Goal: Check status: Check status

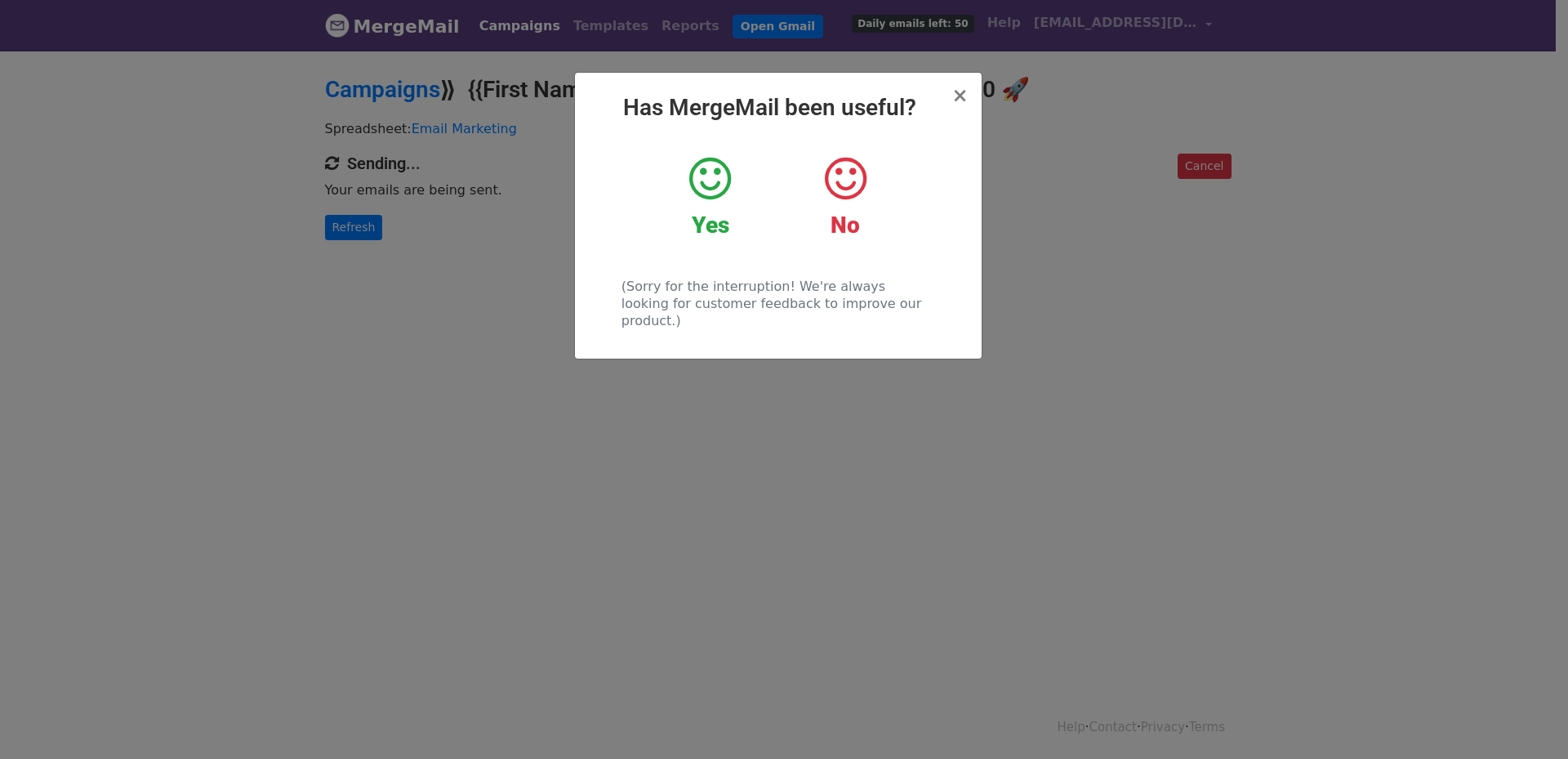
click at [707, 209] on div "Yes" at bounding box center [710, 197] width 111 height 85
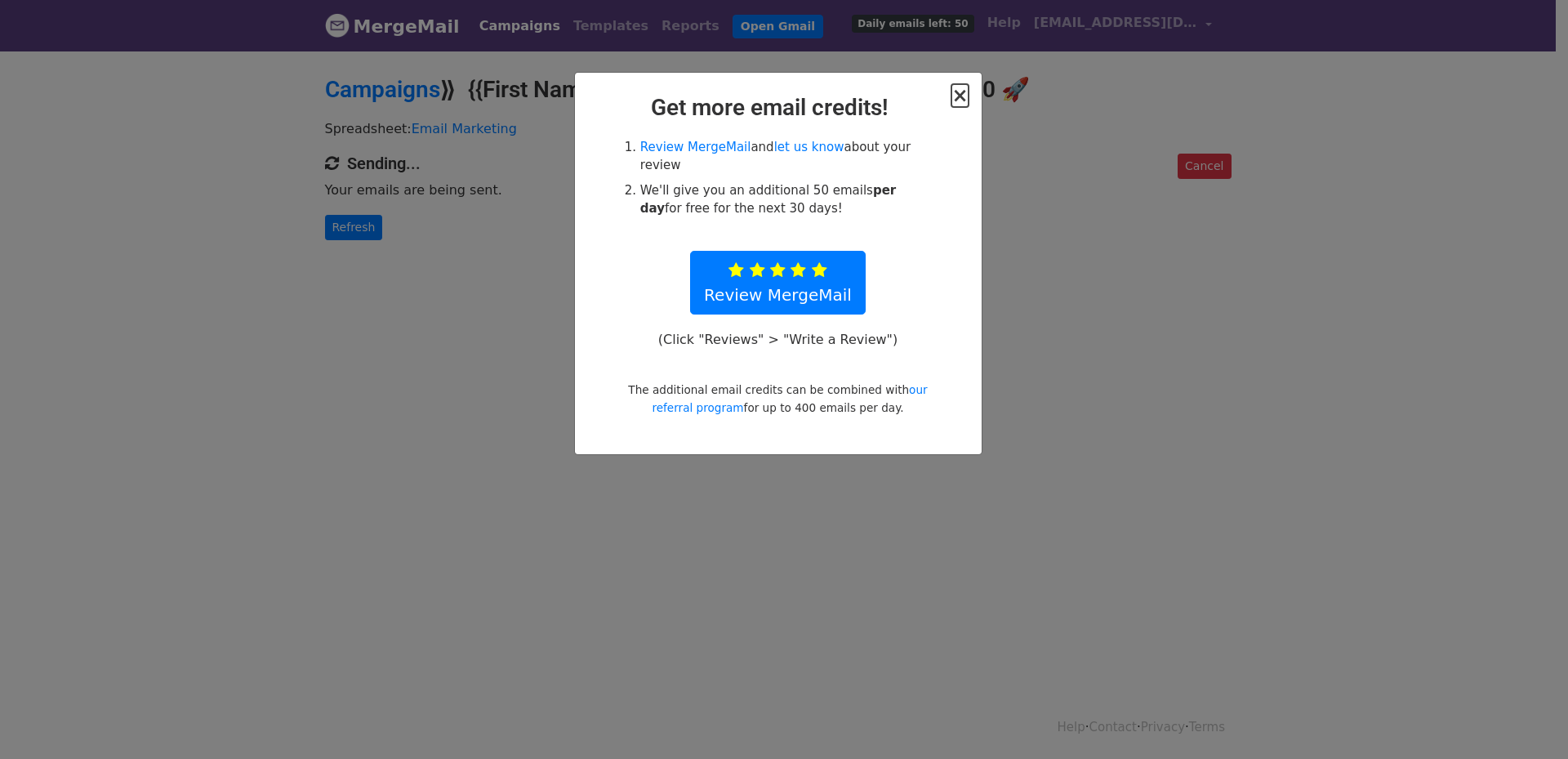
click at [956, 100] on span "×" at bounding box center [959, 96] width 16 height 23
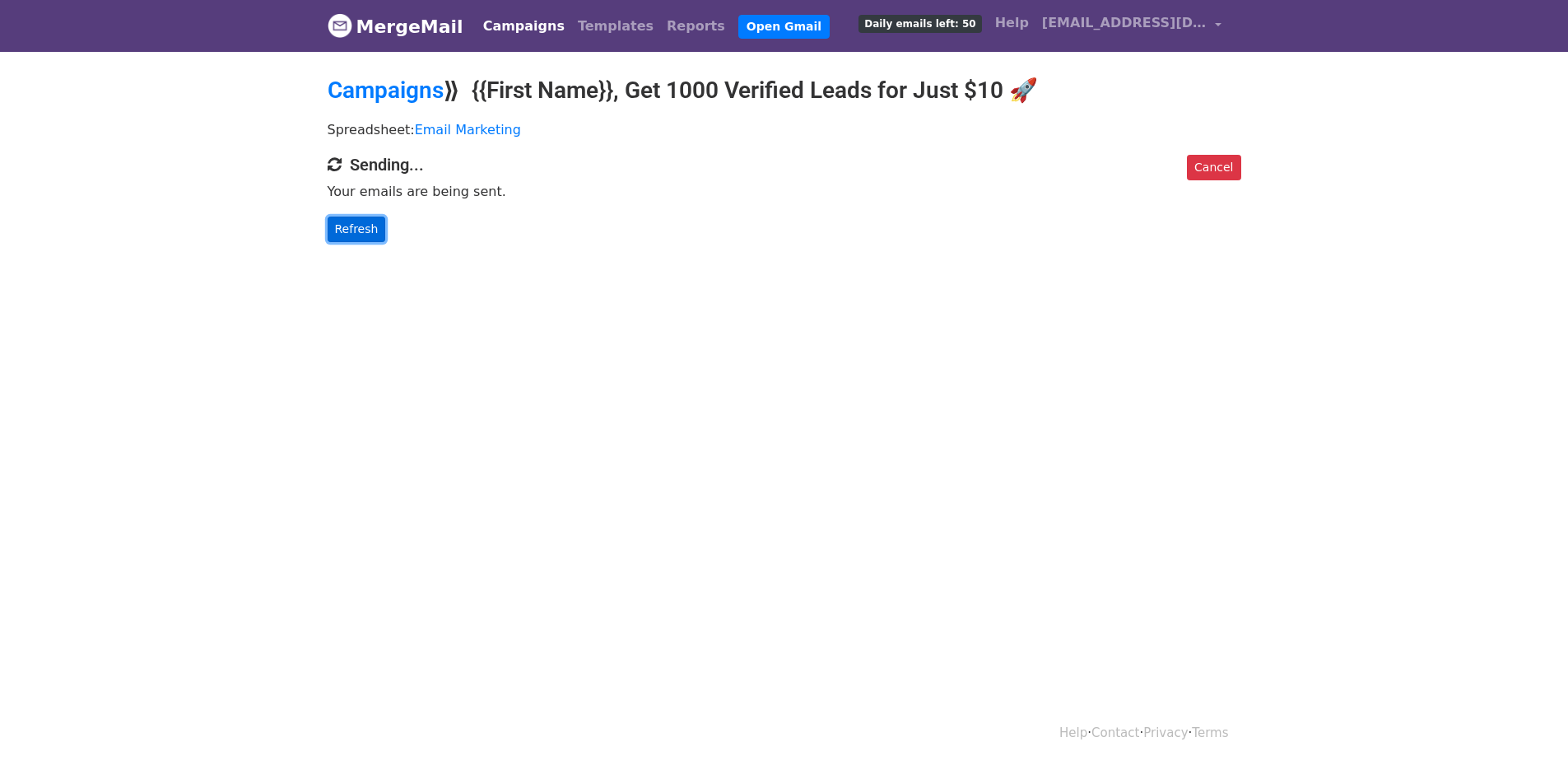
click at [344, 237] on link "Refresh" at bounding box center [356, 229] width 58 height 26
click at [343, 237] on link "Refresh" at bounding box center [356, 229] width 58 height 26
click at [336, 232] on link "Refresh" at bounding box center [356, 229] width 58 height 26
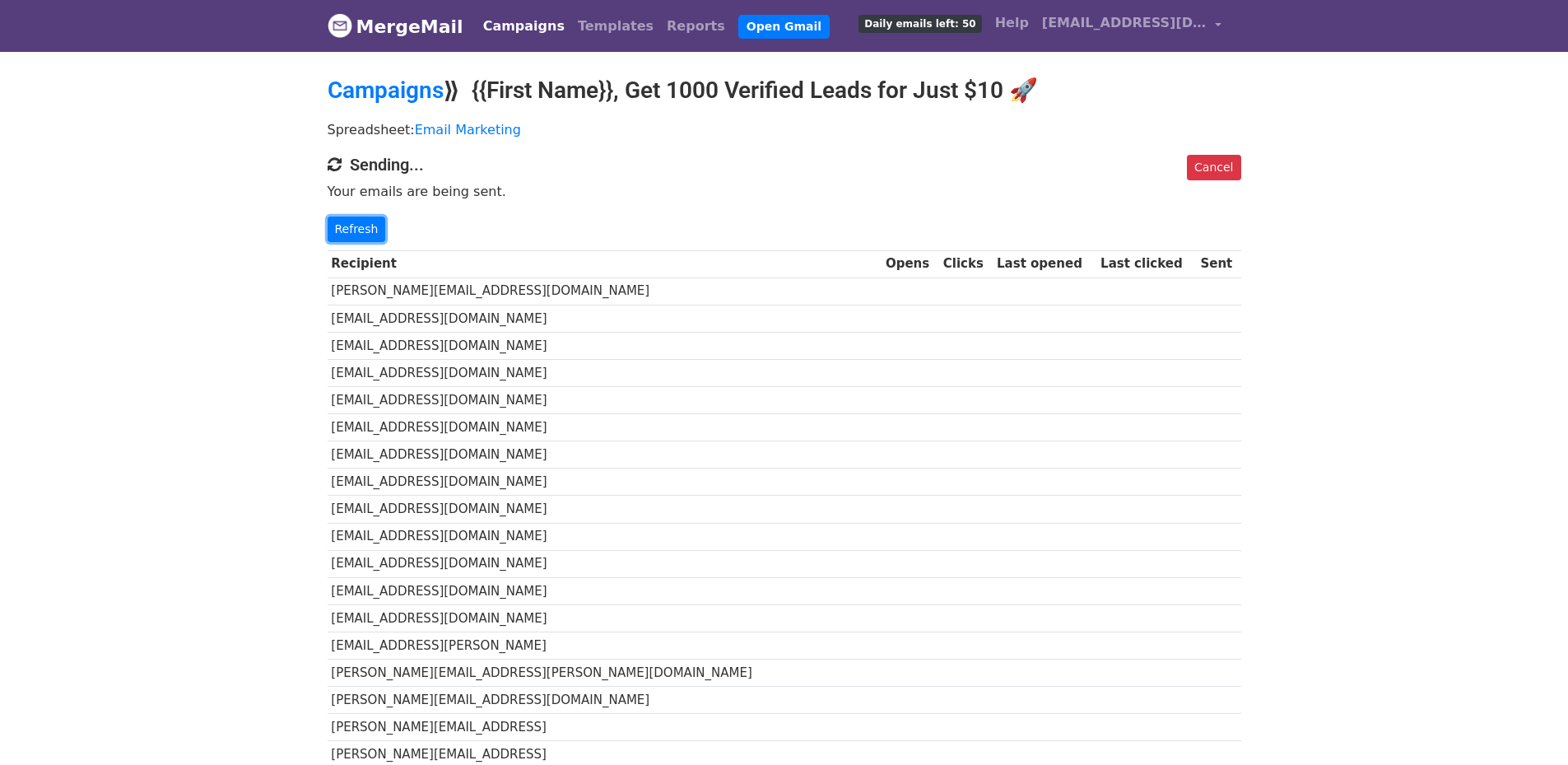
click at [336, 232] on link "Refresh" at bounding box center [356, 229] width 58 height 26
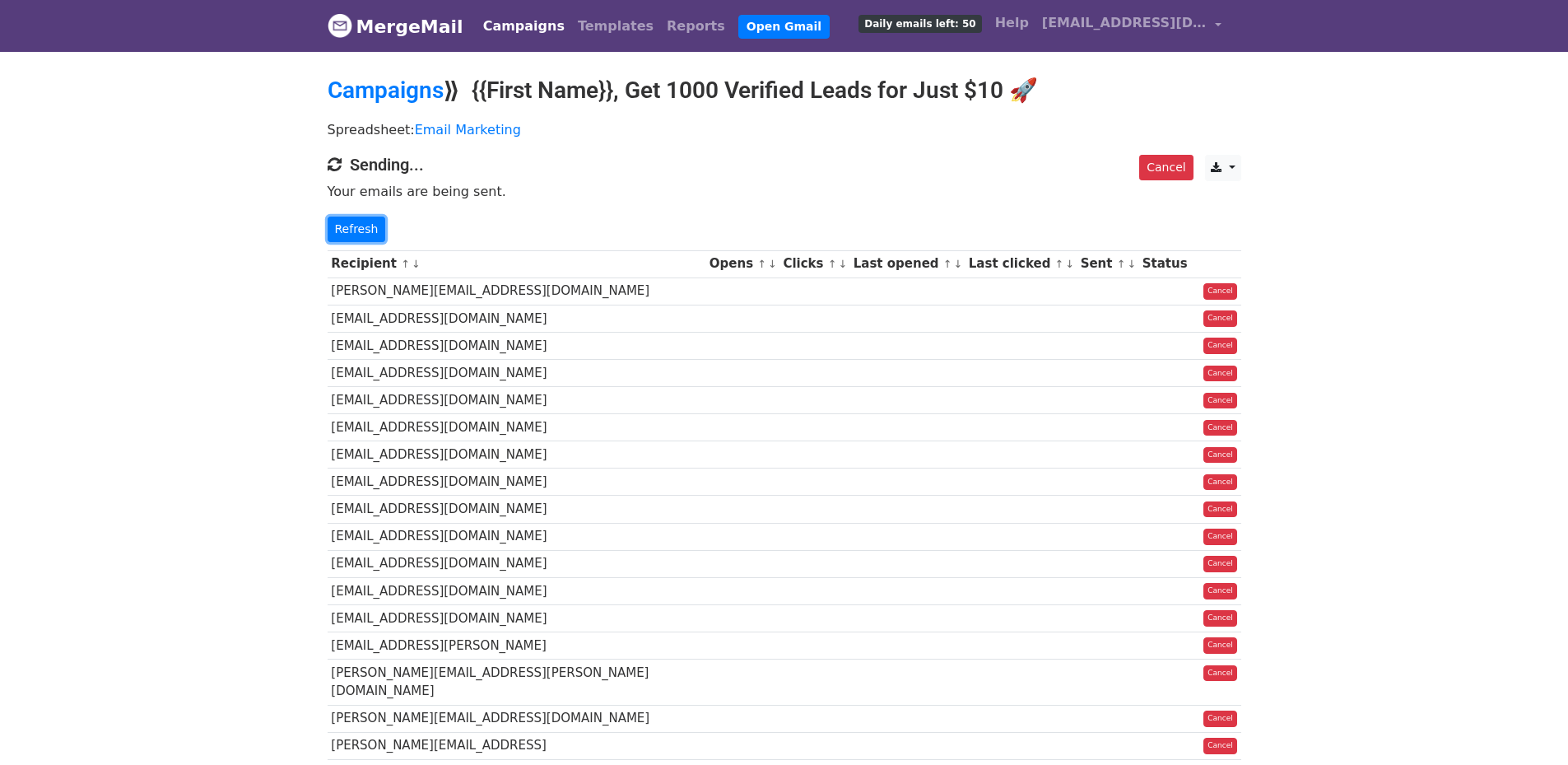
click at [336, 232] on link "Refresh" at bounding box center [356, 229] width 58 height 26
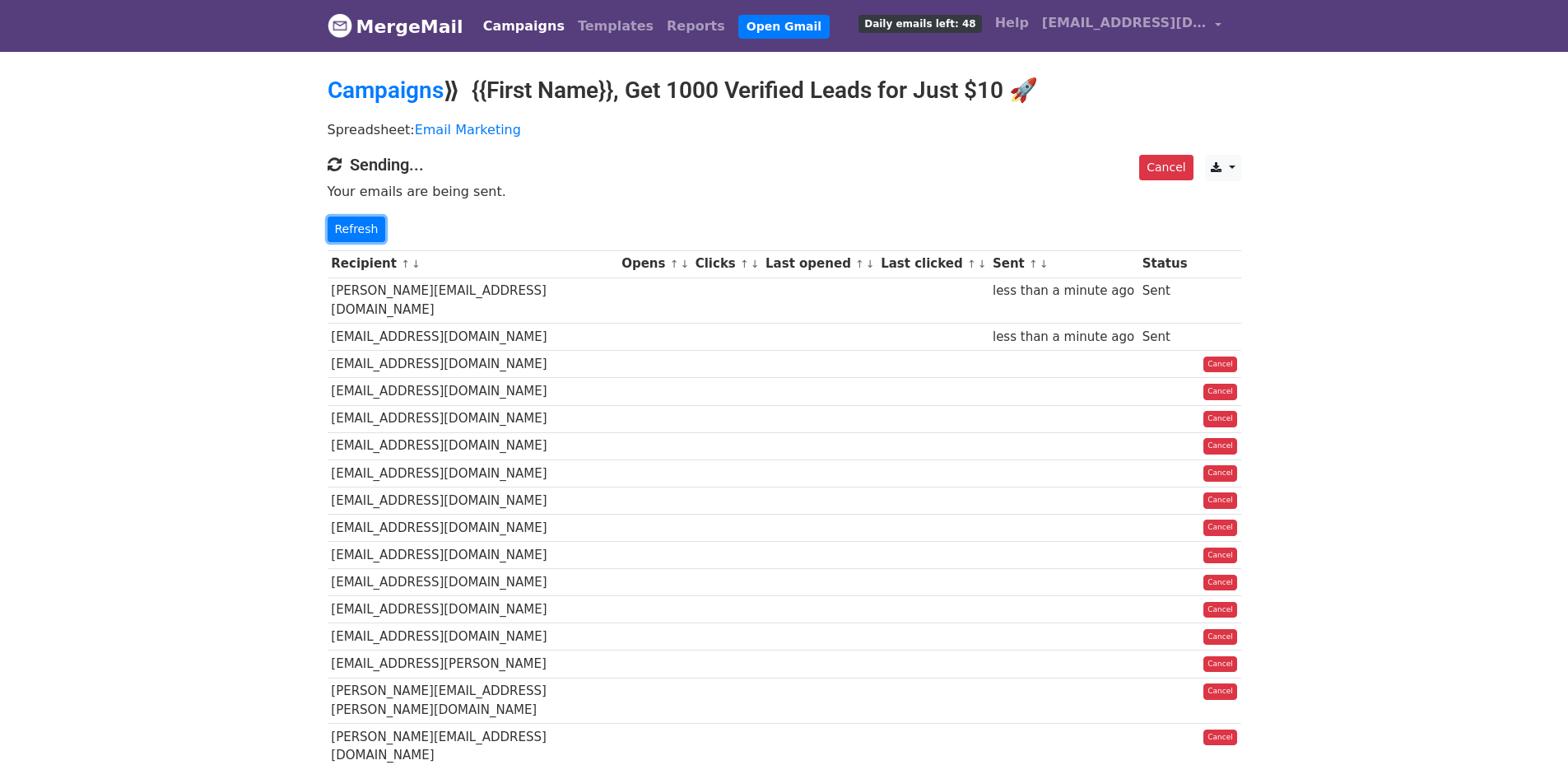
click at [336, 232] on link "Refresh" at bounding box center [356, 229] width 58 height 26
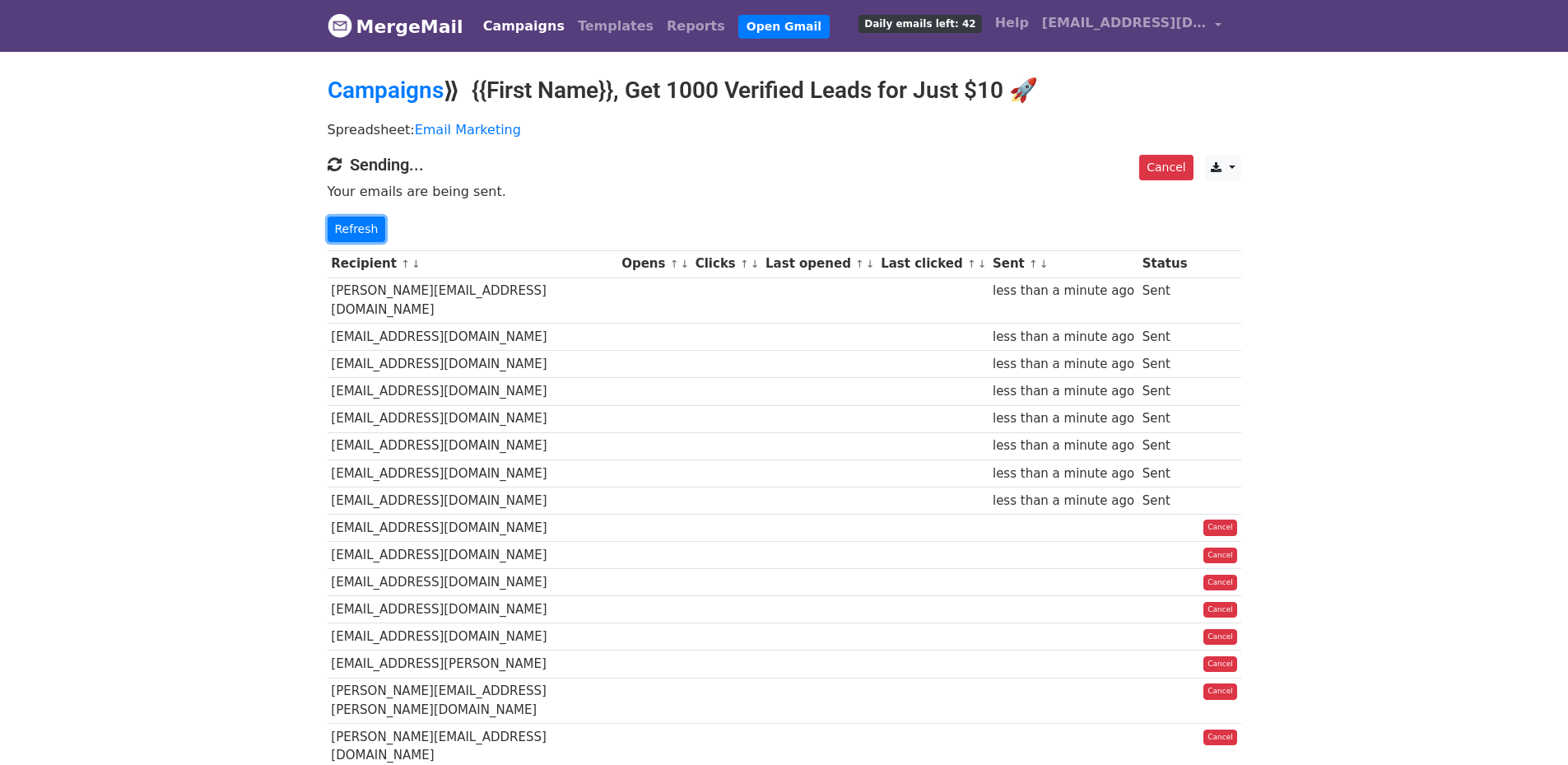
click at [336, 232] on link "Refresh" at bounding box center [356, 229] width 58 height 26
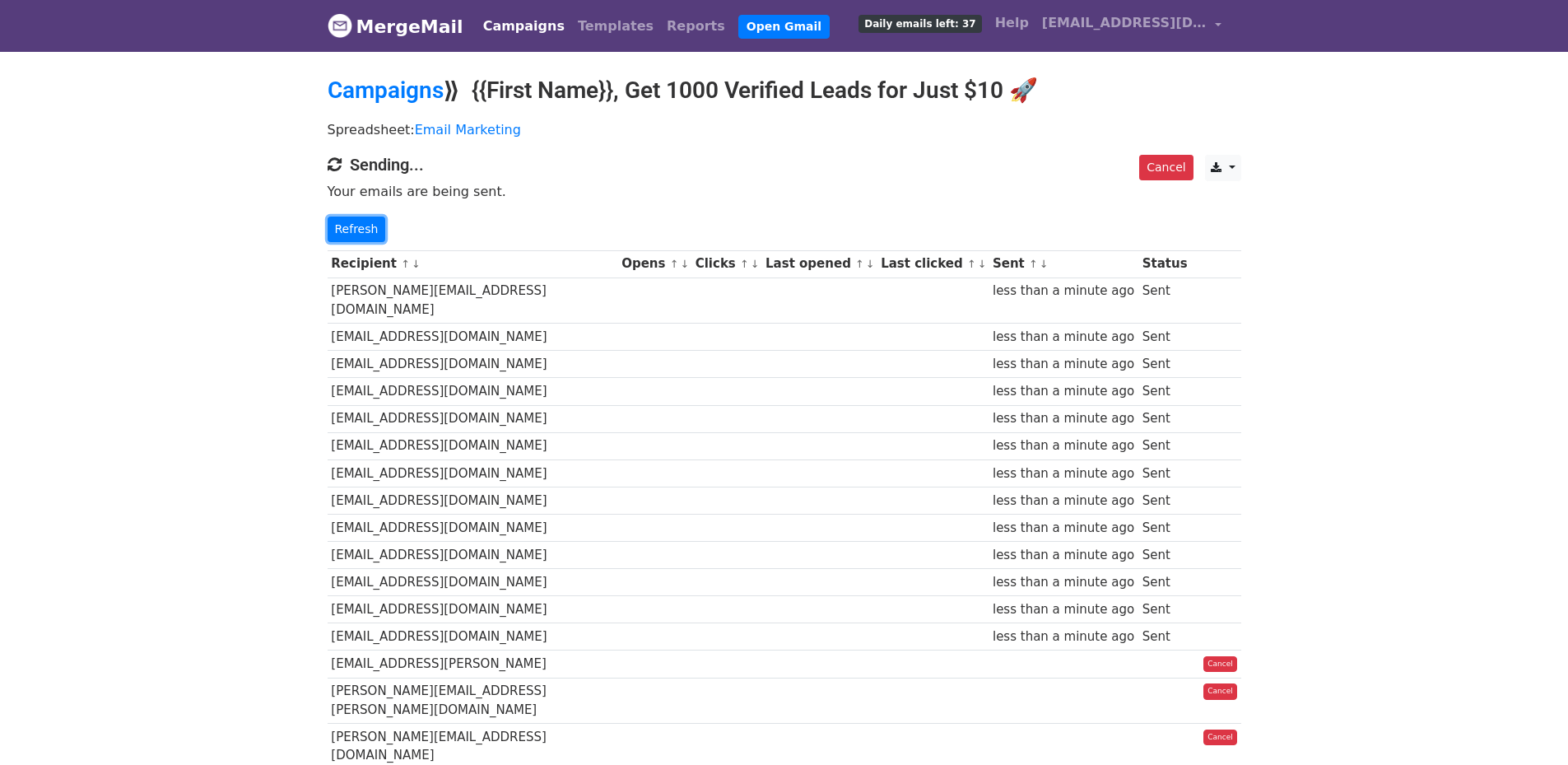
click at [336, 232] on link "Refresh" at bounding box center [356, 229] width 58 height 26
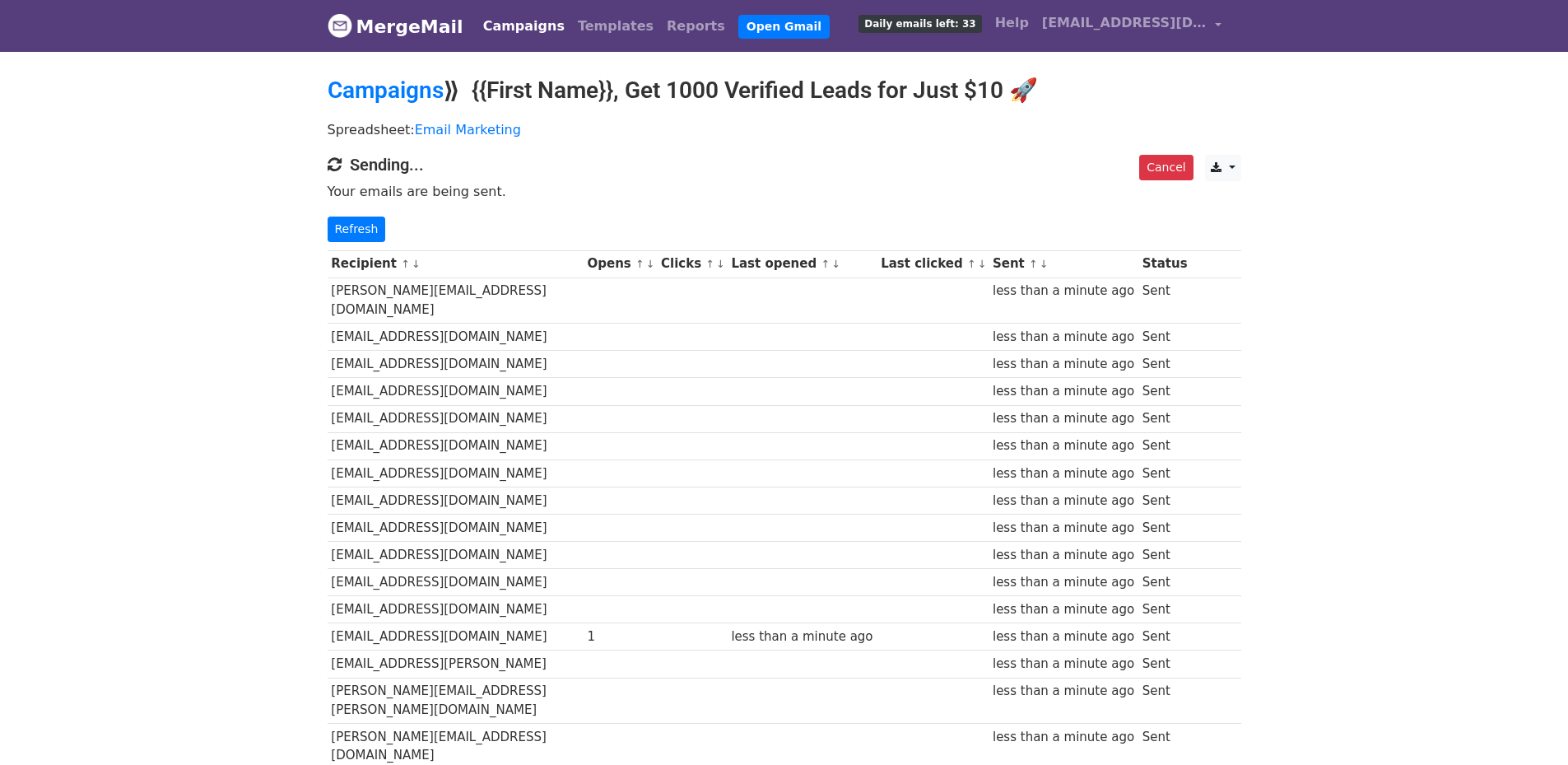
click at [364, 222] on link "Refresh" at bounding box center [356, 229] width 58 height 26
click at [345, 230] on link "Refresh" at bounding box center [356, 229] width 58 height 26
click at [342, 222] on link "Refresh" at bounding box center [356, 229] width 58 height 26
click at [361, 229] on link "Refresh" at bounding box center [356, 229] width 58 height 26
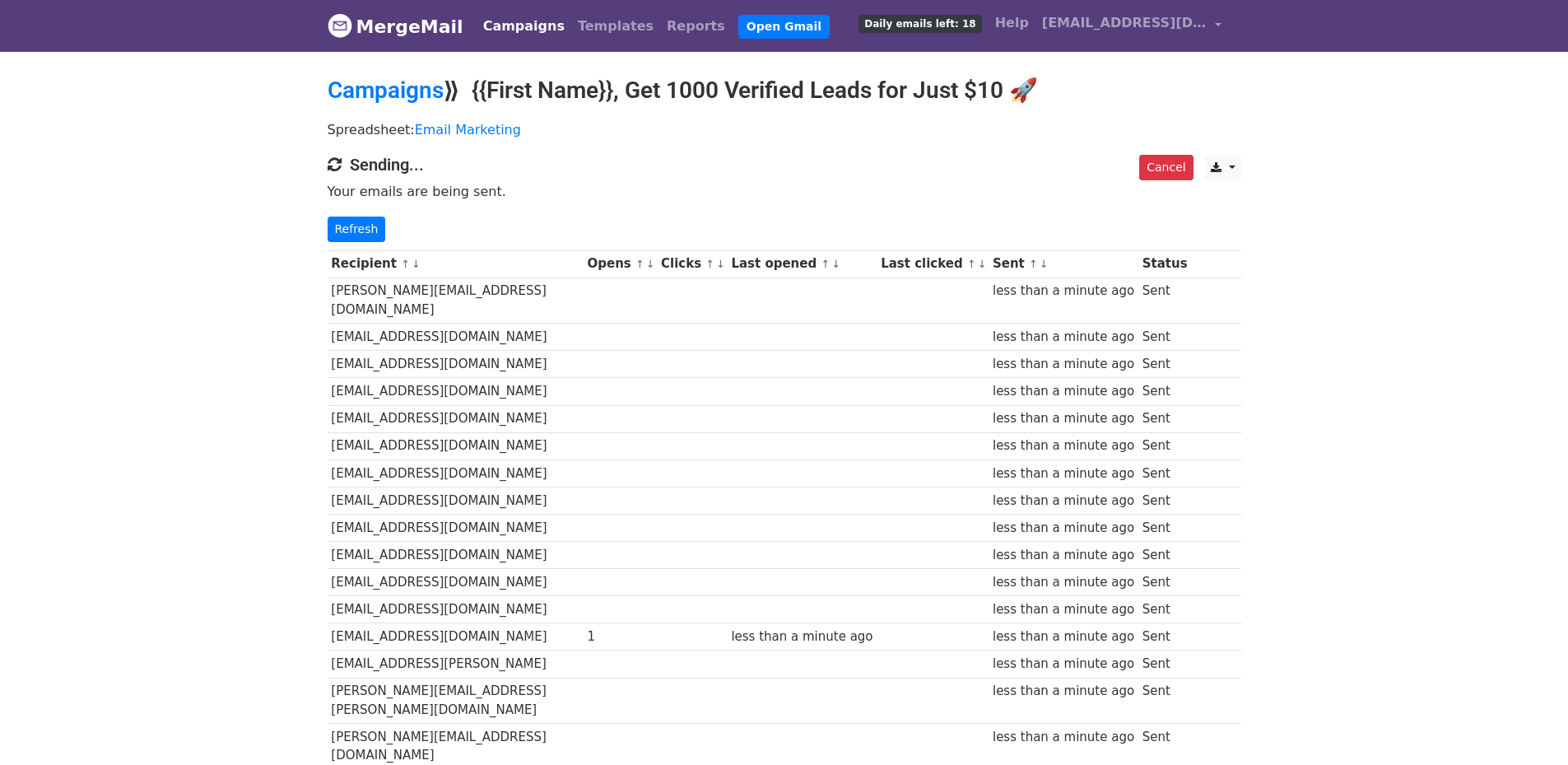
click at [360, 226] on link "Refresh" at bounding box center [356, 229] width 58 height 26
click at [359, 225] on link "Refresh" at bounding box center [356, 229] width 58 height 26
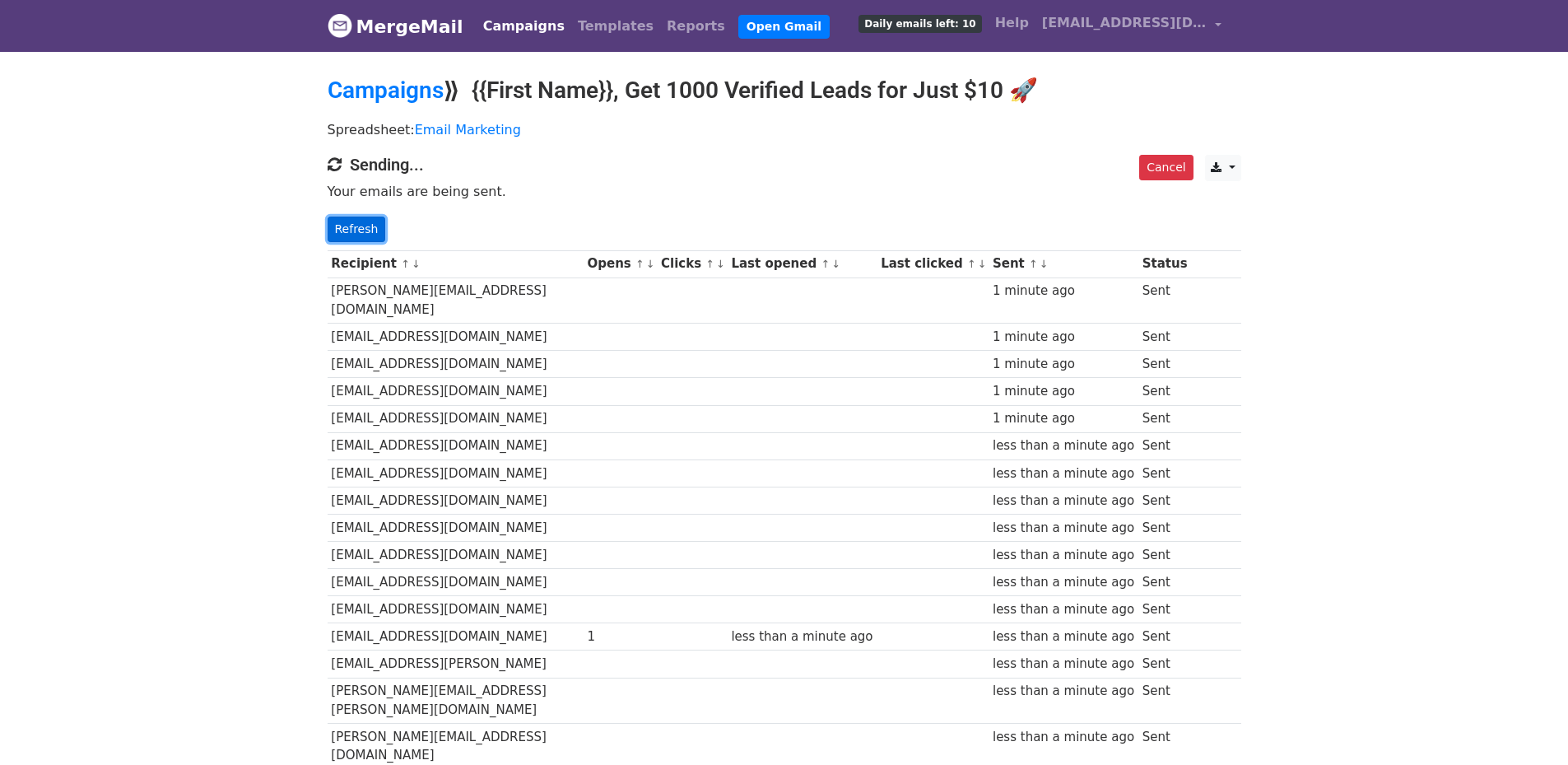
click at [357, 220] on link "Refresh" at bounding box center [356, 229] width 58 height 26
click at [349, 228] on link "Refresh" at bounding box center [356, 229] width 58 height 26
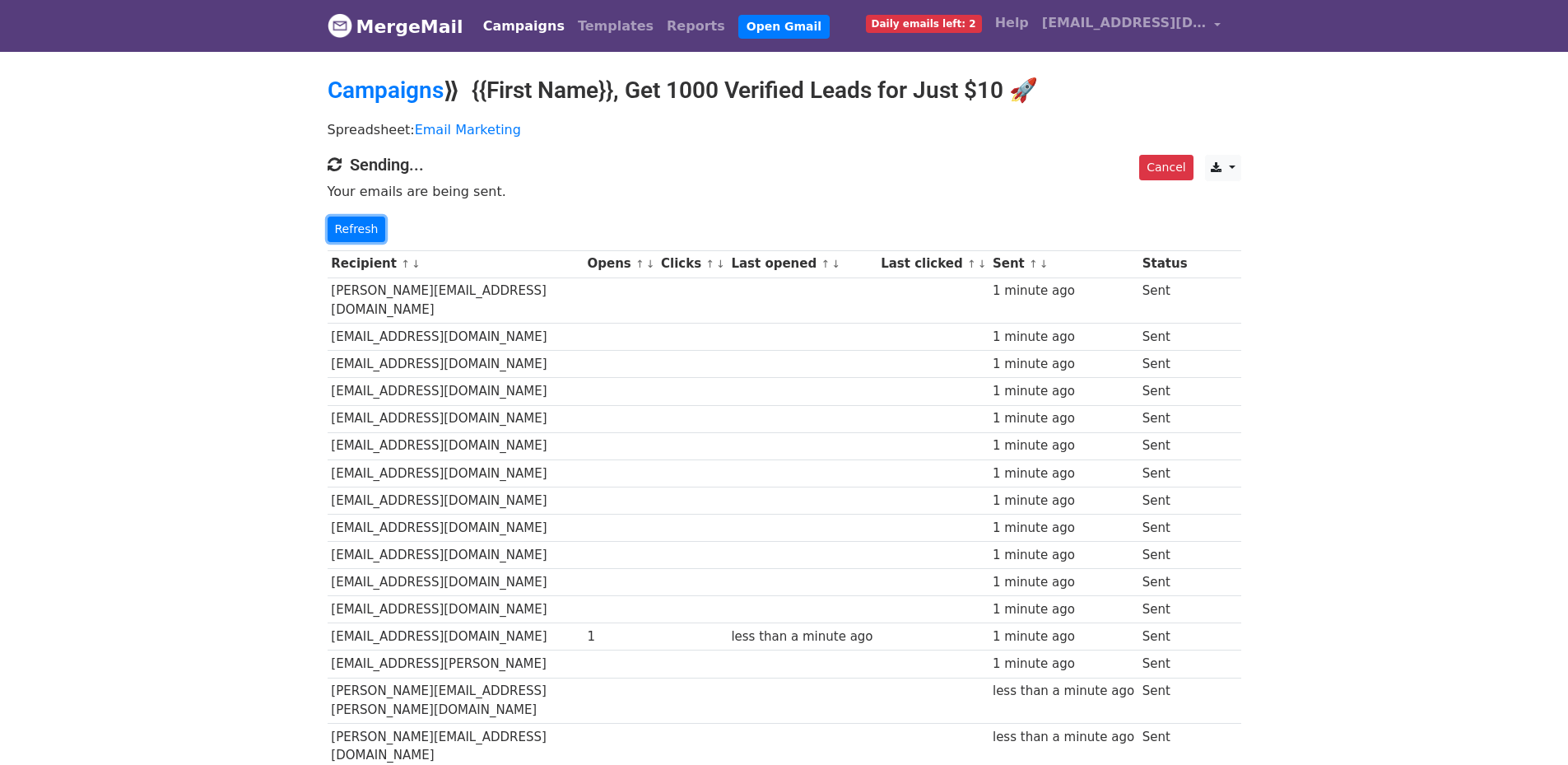
click at [343, 220] on link "Refresh" at bounding box center [356, 229] width 58 height 26
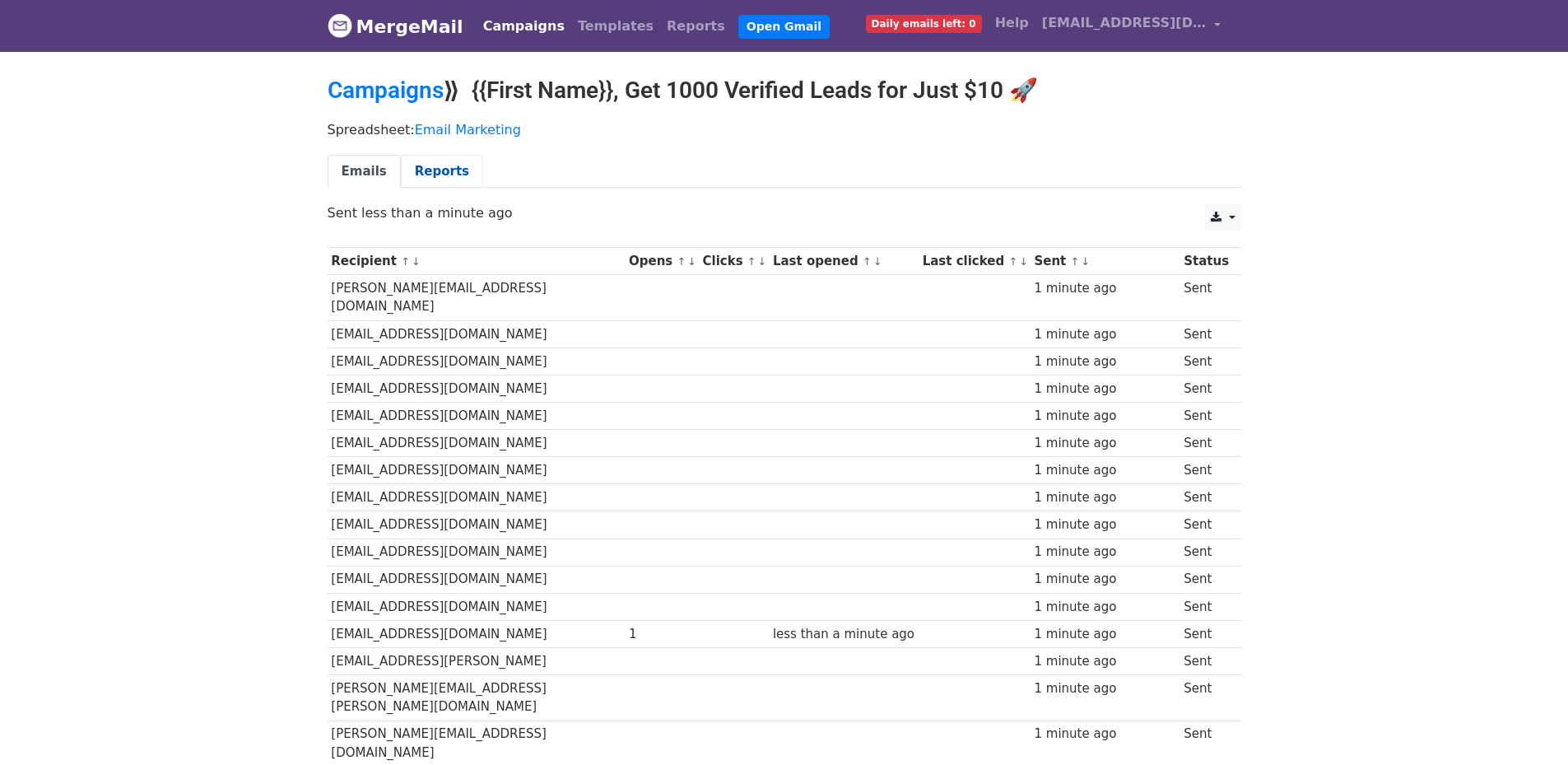
click at [429, 170] on link "Reports" at bounding box center [442, 171] width 82 height 34
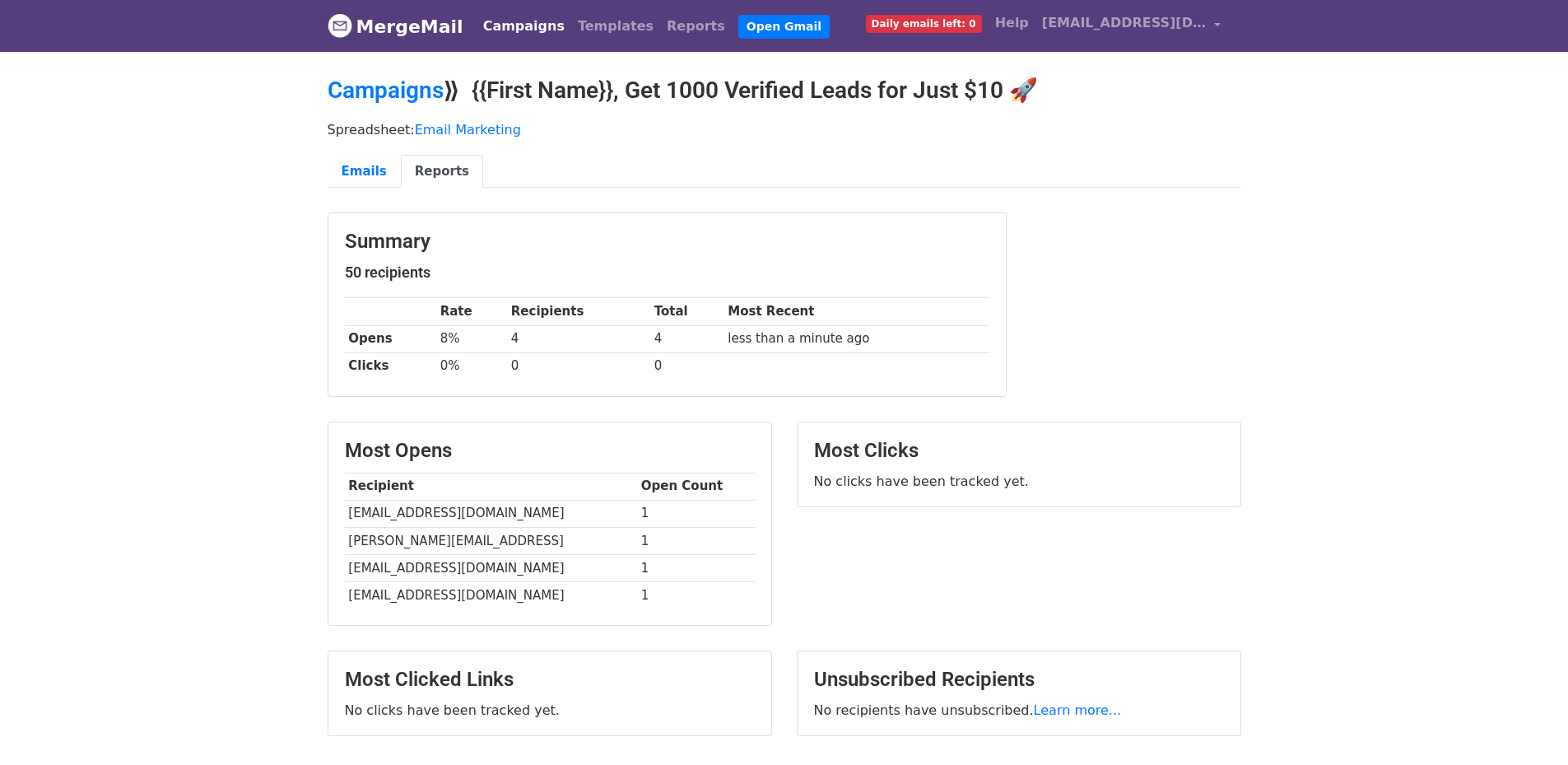
click at [419, 171] on link "Reports" at bounding box center [442, 171] width 82 height 34
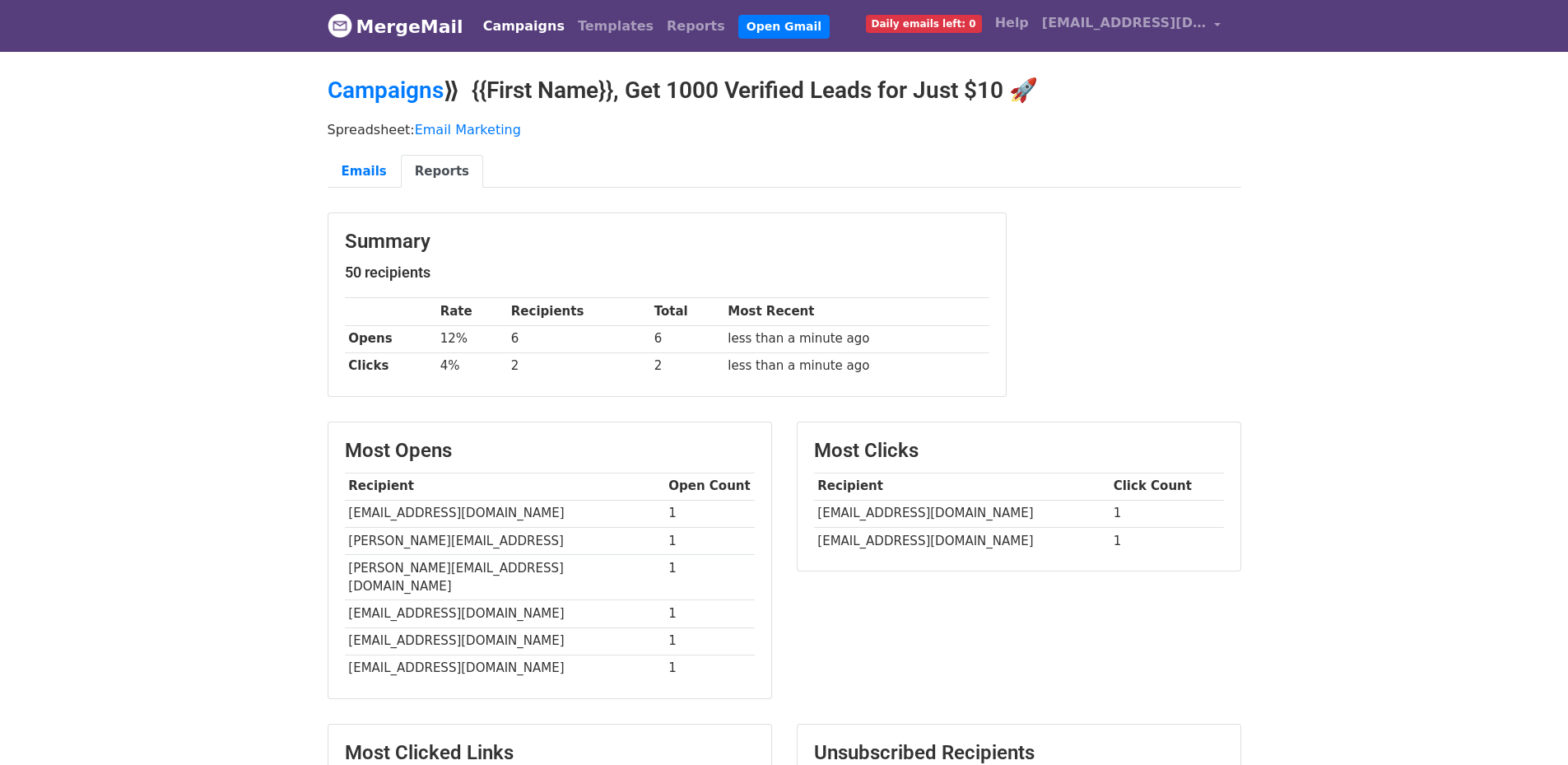
click at [425, 175] on link "Reports" at bounding box center [442, 171] width 82 height 34
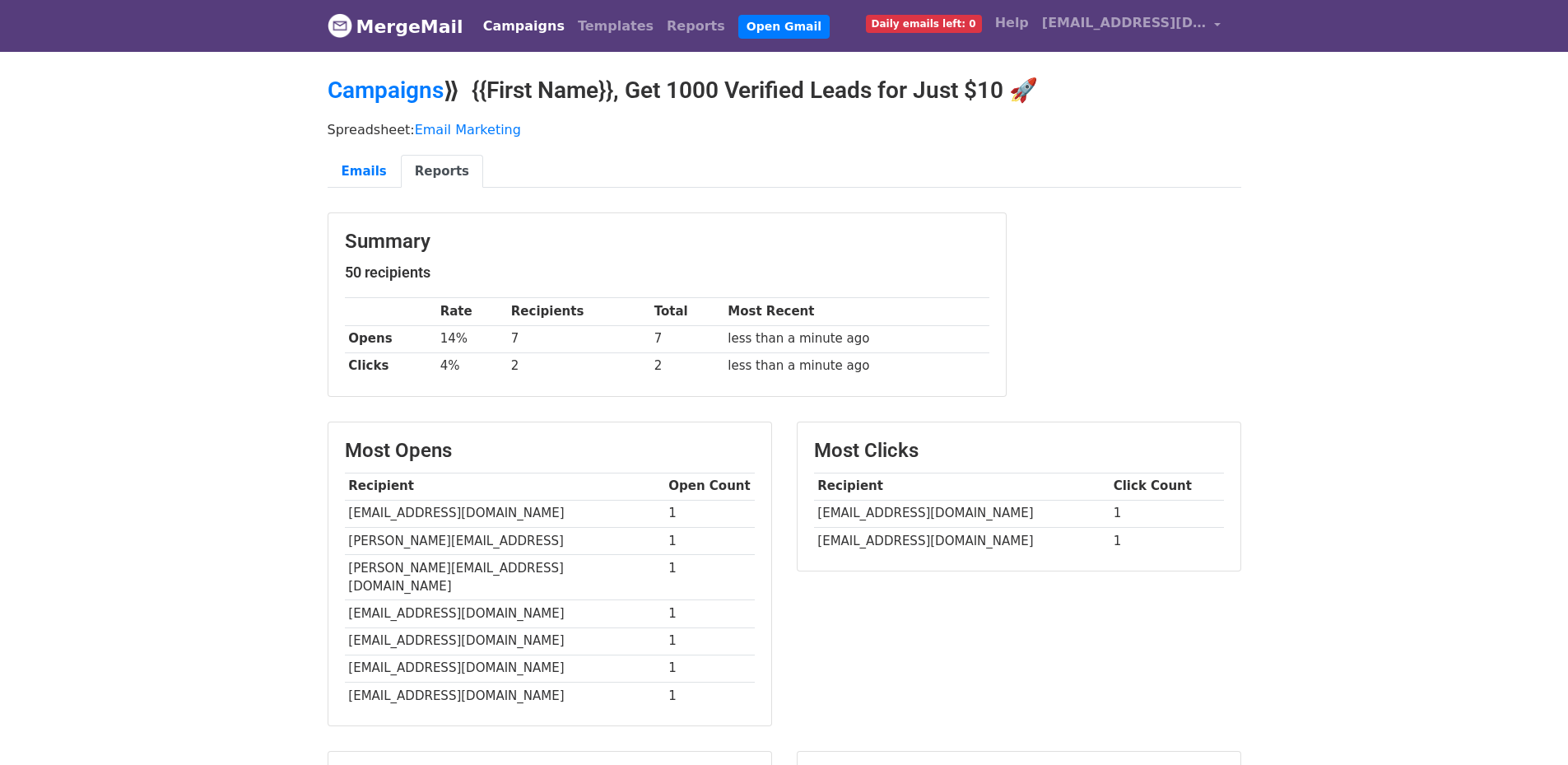
click at [423, 164] on link "Reports" at bounding box center [442, 171] width 82 height 34
